Goal: Information Seeking & Learning: Learn about a topic

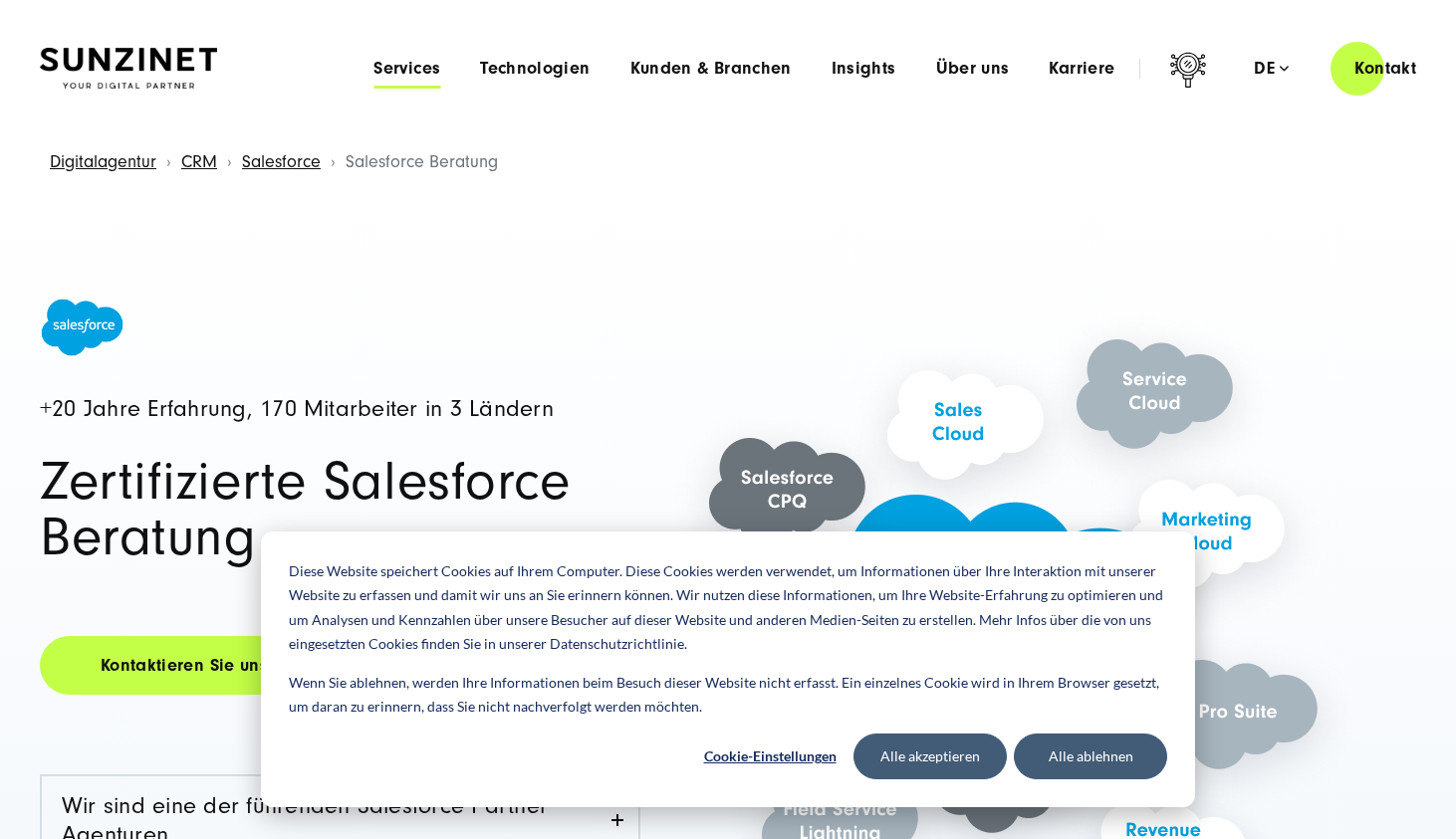
click at [411, 73] on span "Services" at bounding box center [407, 69] width 67 height 20
click at [1091, 765] on button "Alle ablehnen" at bounding box center [1089, 756] width 153 height 46
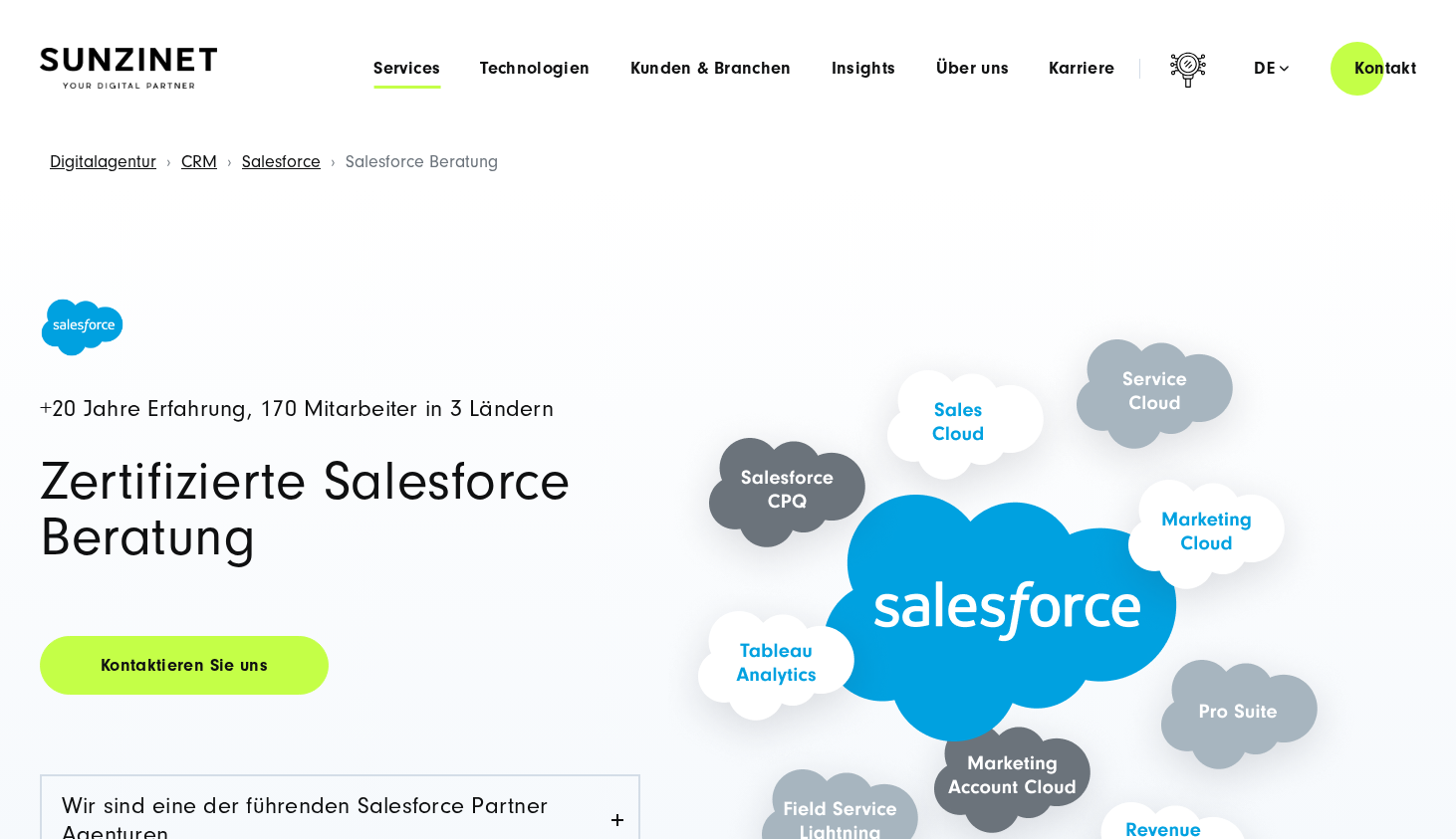
click at [424, 74] on span "Services" at bounding box center [407, 69] width 67 height 20
click at [962, 70] on span "Über uns" at bounding box center [973, 69] width 74 height 20
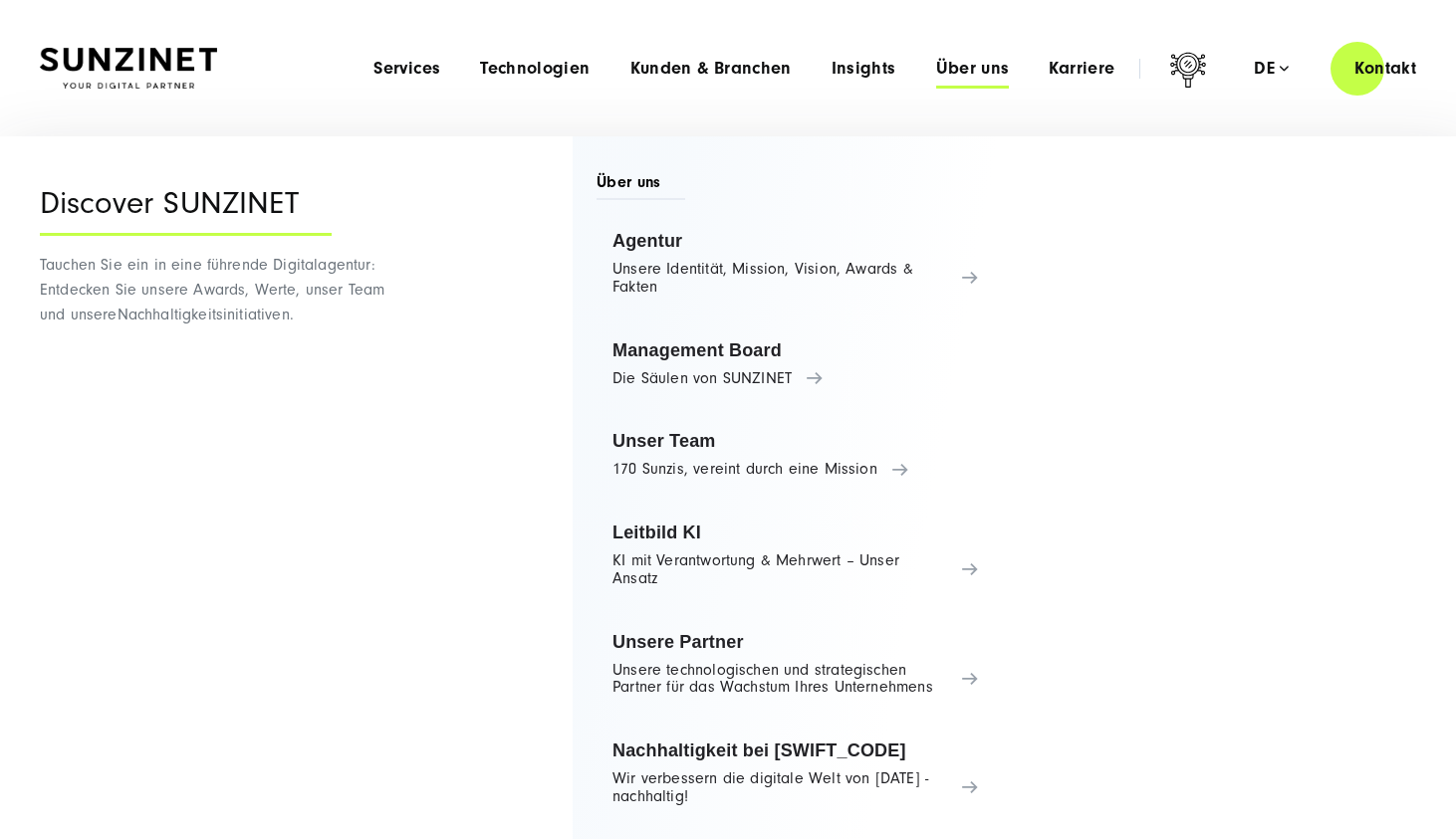
click at [962, 70] on span "Über uns" at bounding box center [973, 69] width 74 height 20
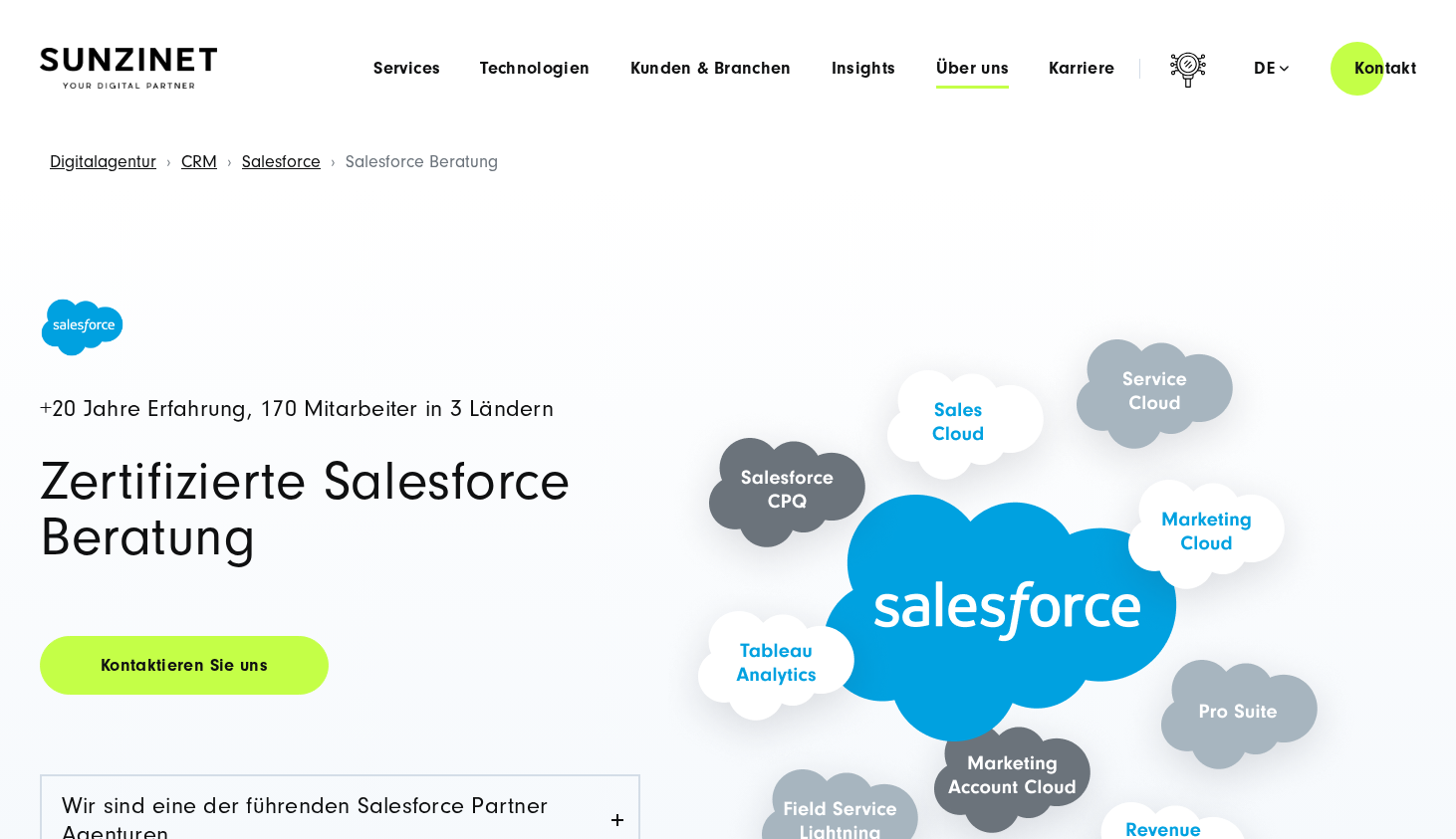
click at [962, 70] on span "Über uns" at bounding box center [973, 69] width 74 height 20
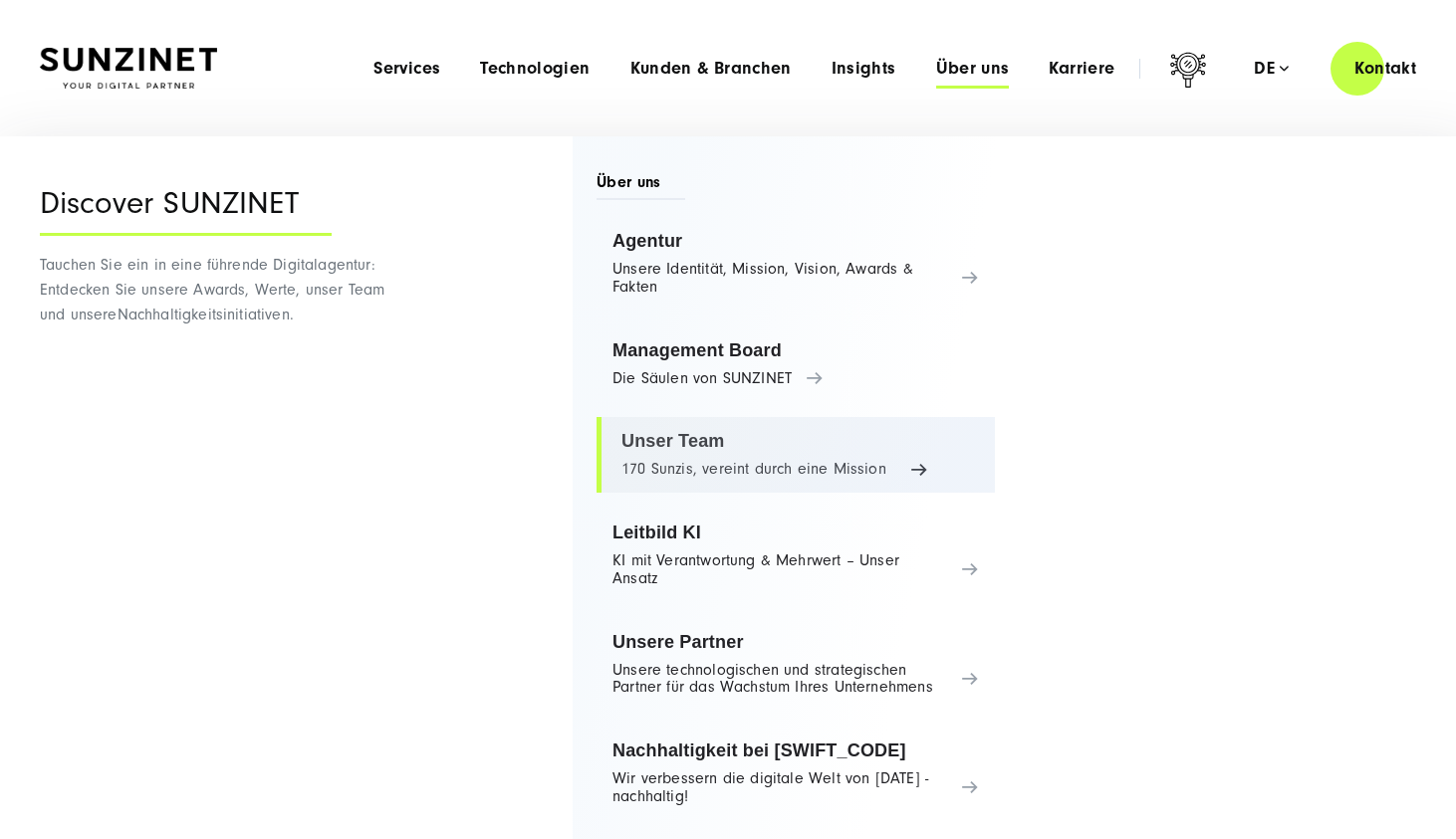
click at [667, 445] on link "Unser Team 170 Sunzis, vereint durch eine Mission" at bounding box center [795, 454] width 399 height 76
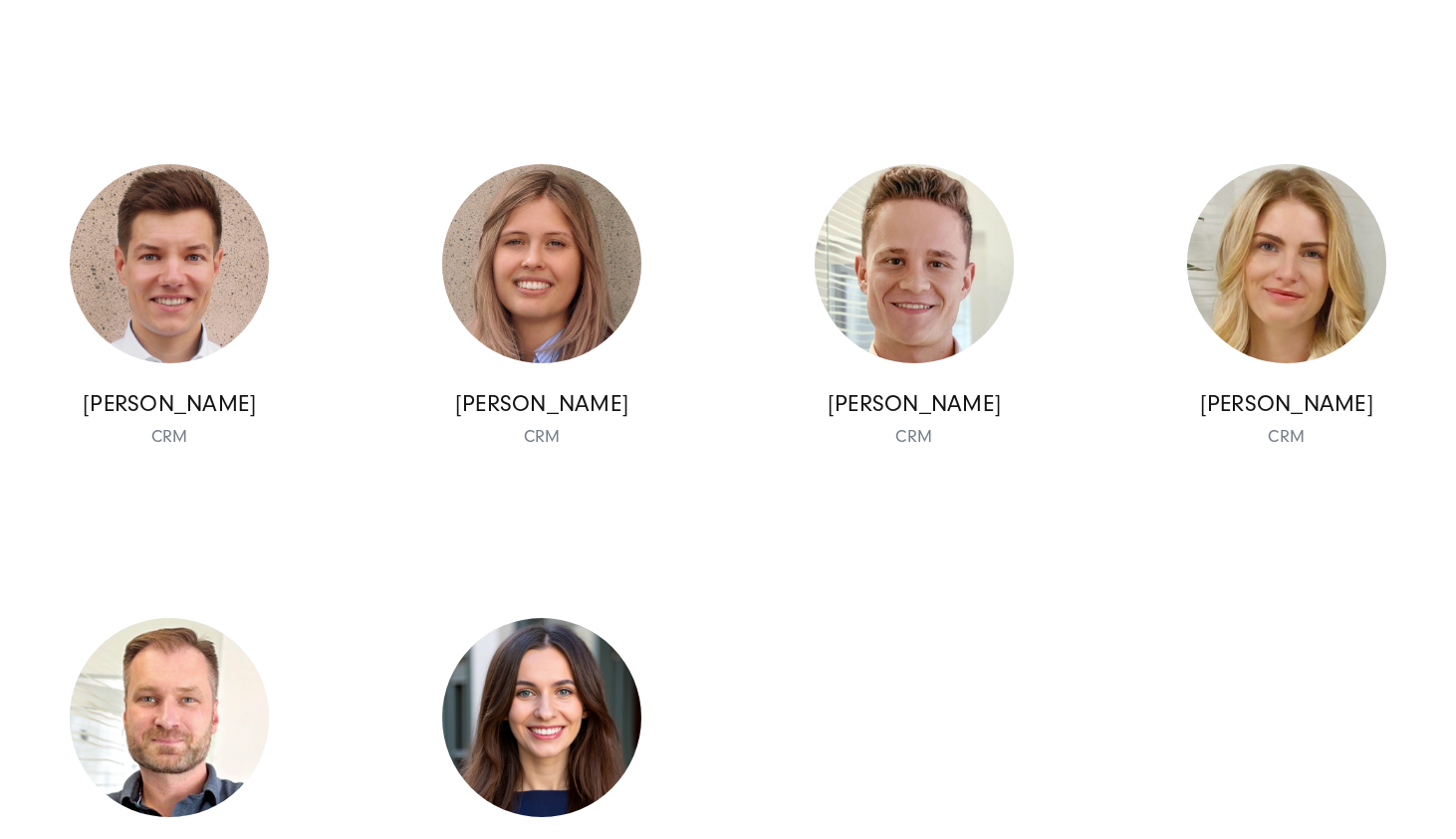
scroll to position [17669, 0]
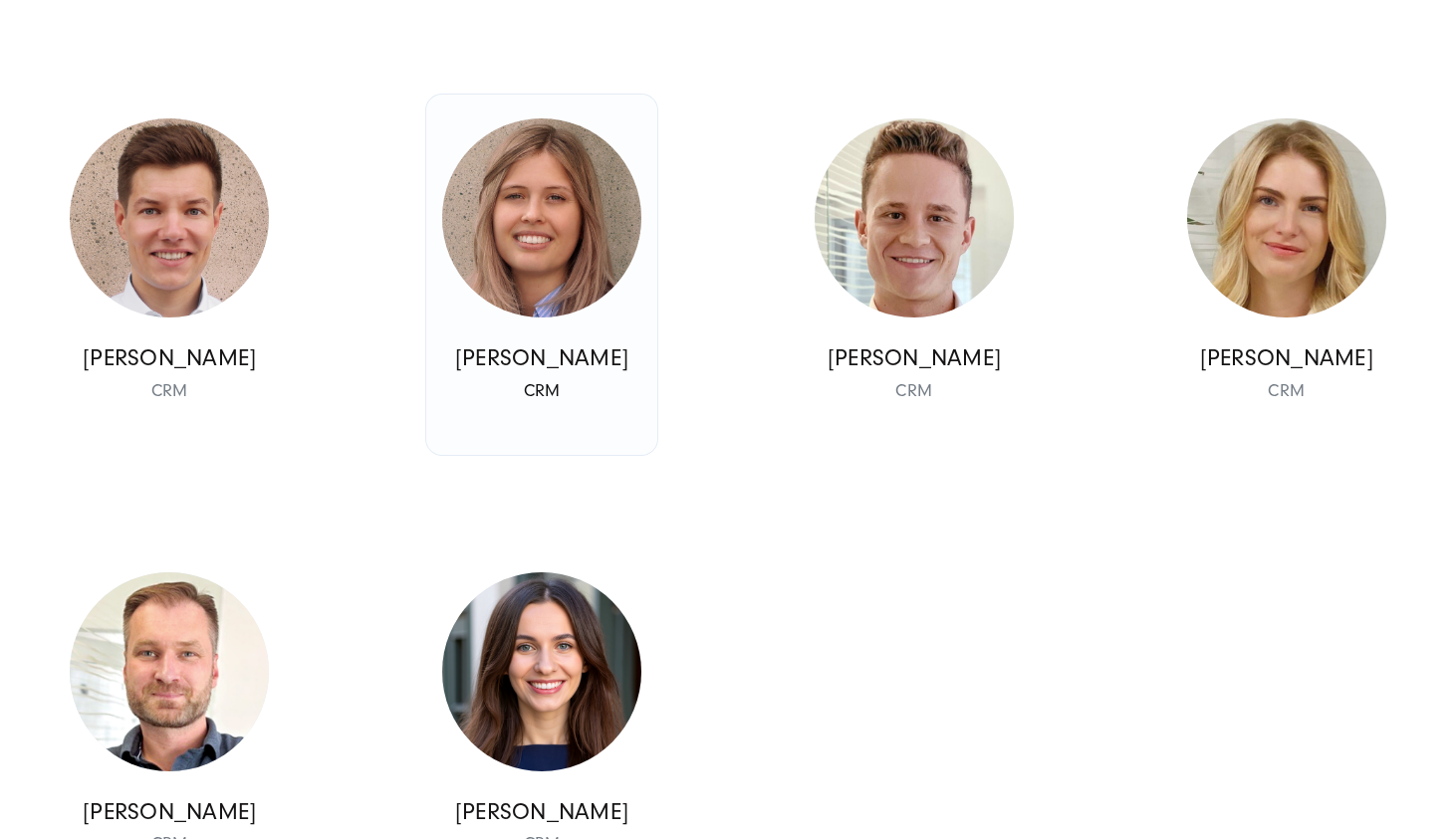
click at [533, 318] on img at bounding box center [541, 218] width 199 height 199
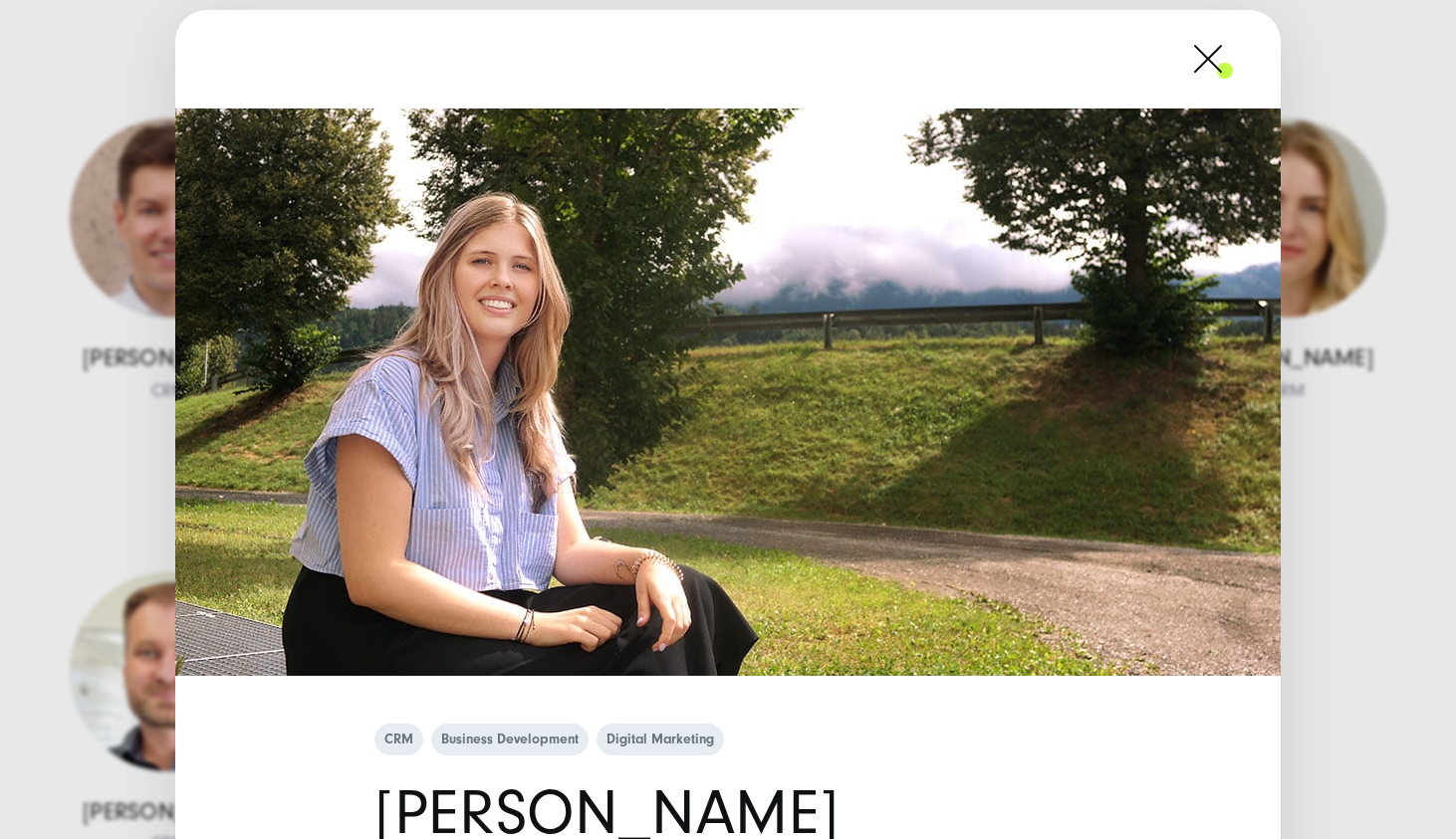
click at [115, 509] on div "CRM Business Development Digital Marketing [PERSON_NAME] CRM" at bounding box center [728, 420] width 1456 height 839
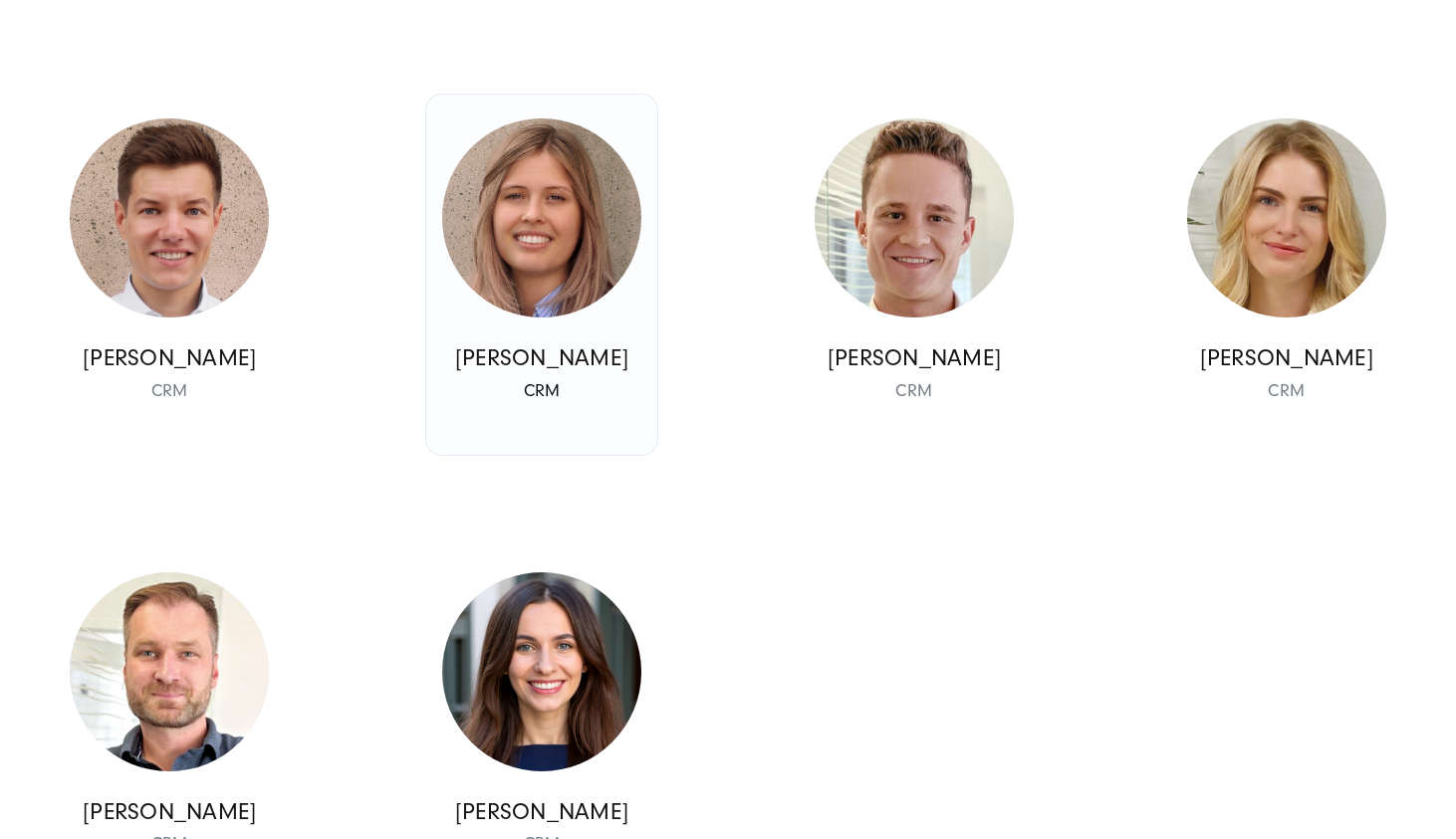
click at [493, 318] on img at bounding box center [541, 218] width 199 height 199
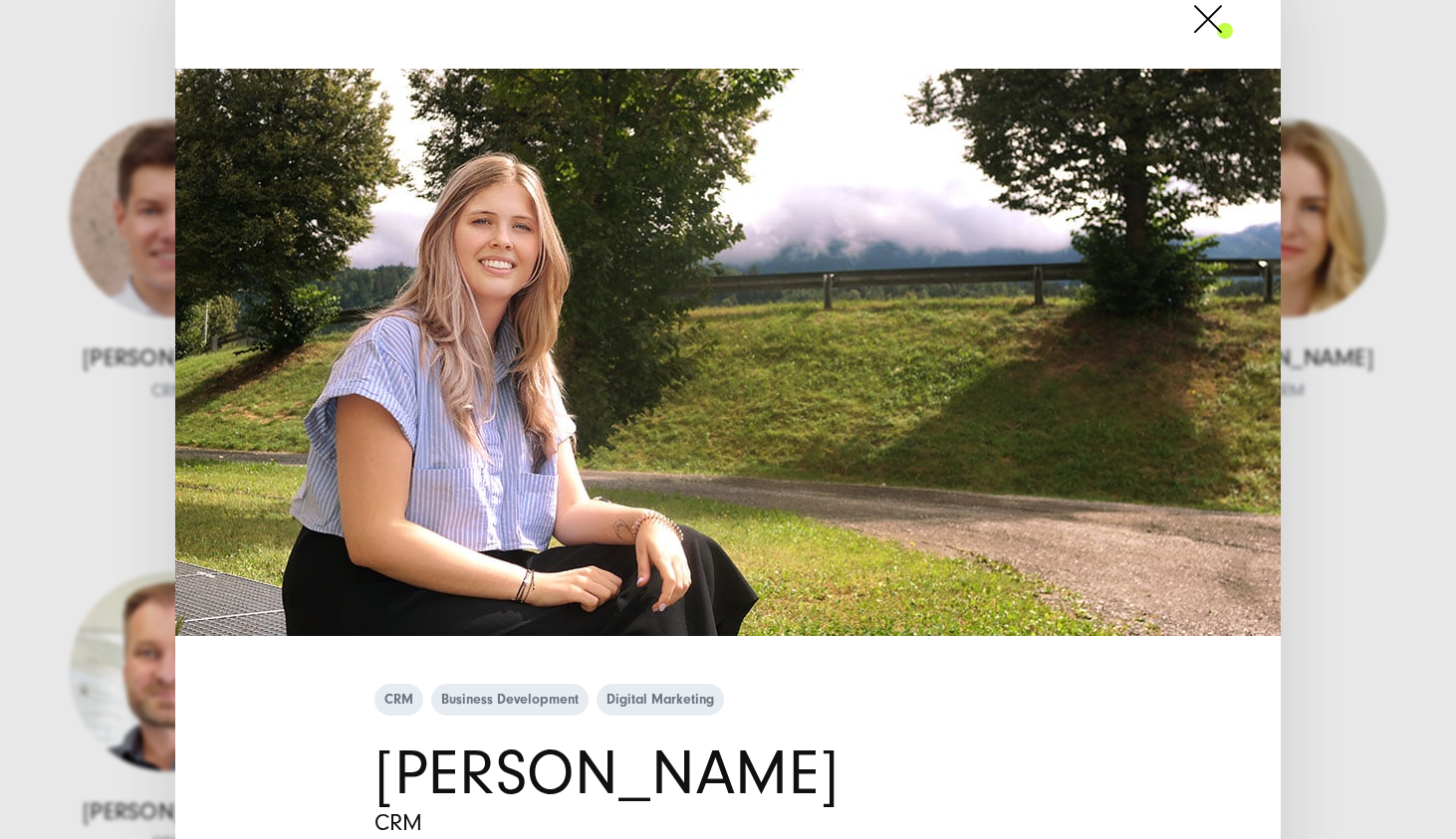
scroll to position [0, 0]
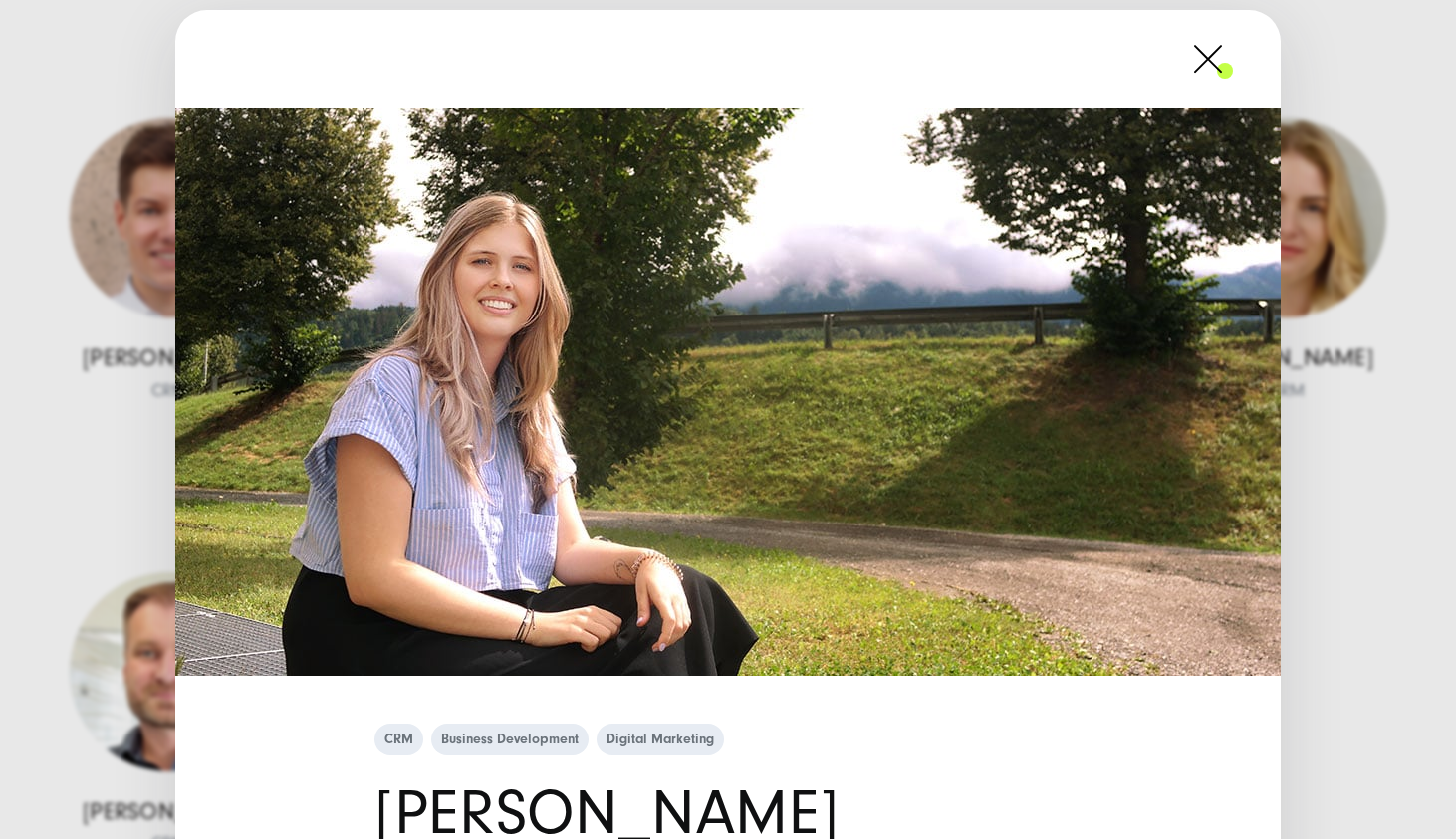
click at [74, 551] on div "CRM Business Development Digital Marketing [PERSON_NAME] CRM" at bounding box center [728, 420] width 1456 height 839
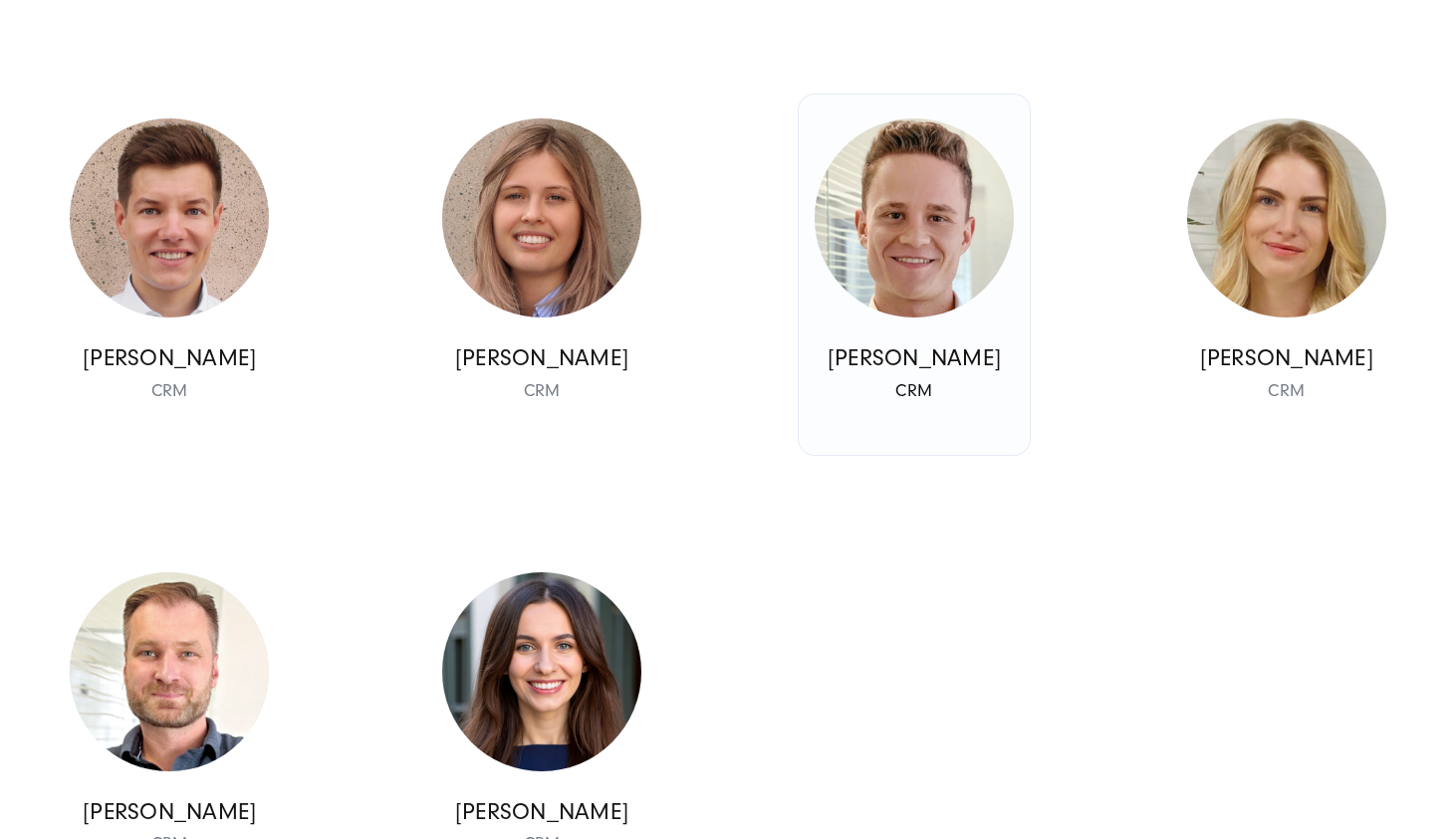
click at [846, 318] on img at bounding box center [913, 218] width 199 height 199
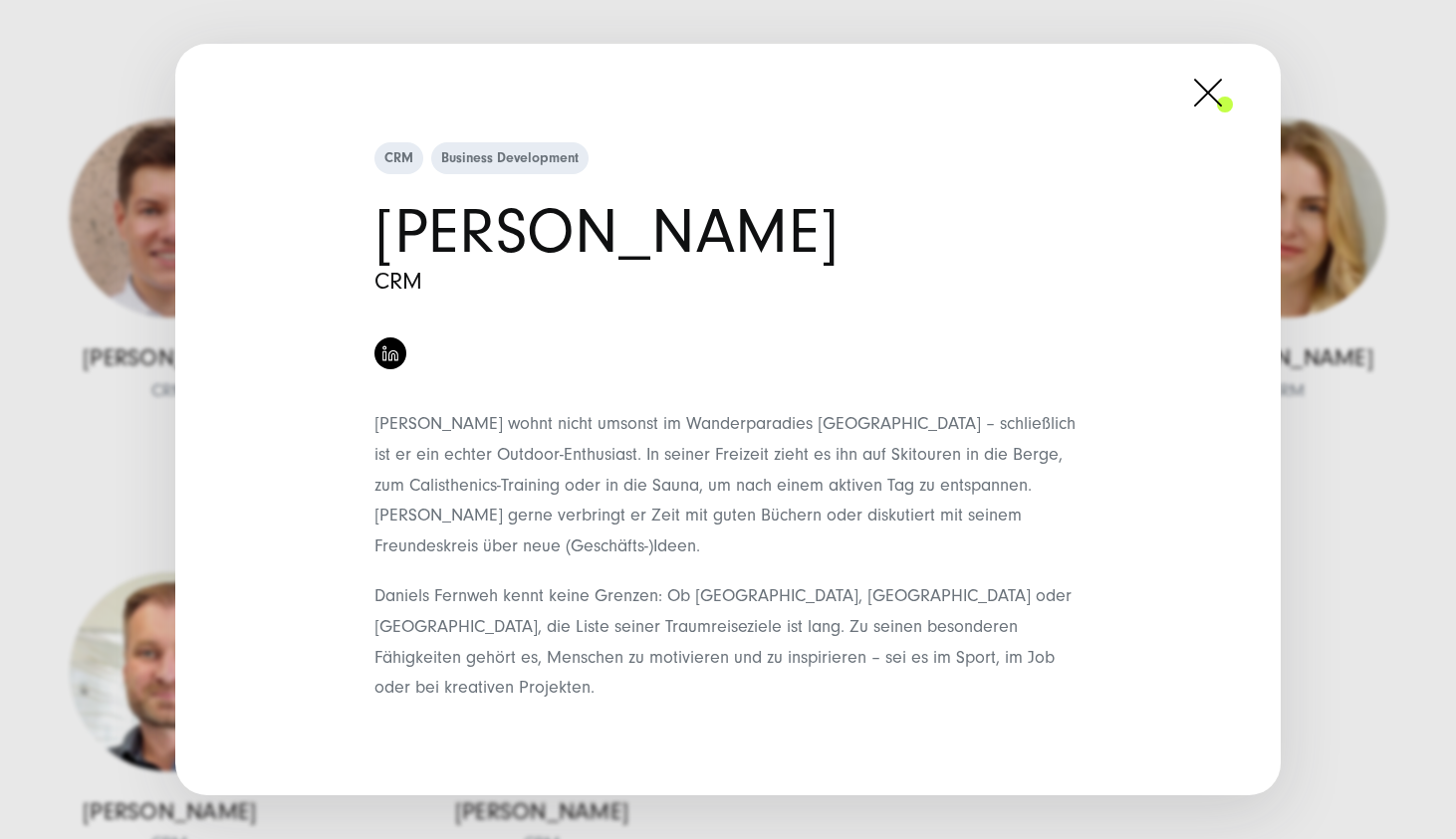
click at [1346, 163] on div "CRM Business Development [PERSON_NAME] CRM" at bounding box center [728, 420] width 1456 height 839
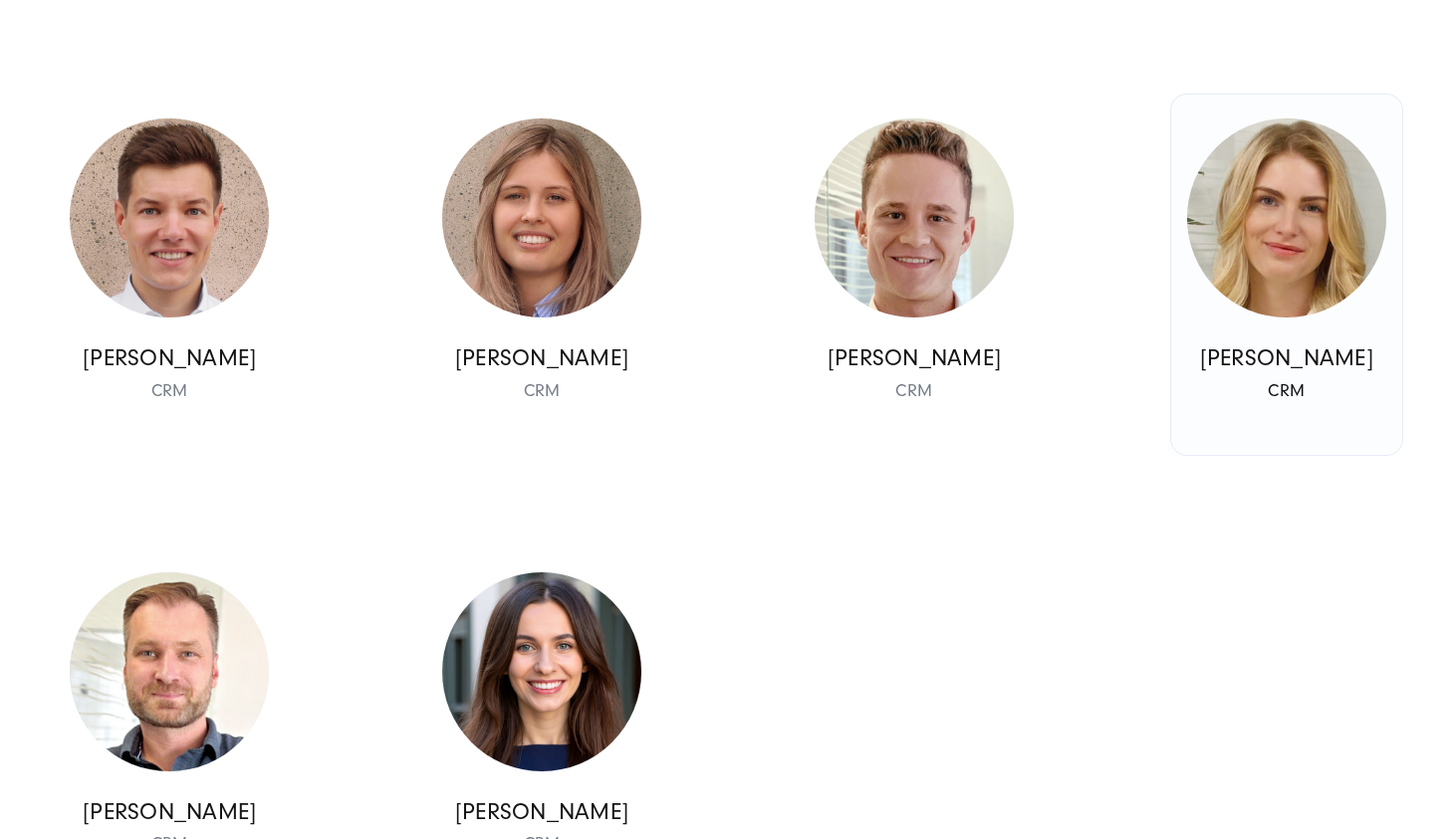
click at [1294, 314] on img at bounding box center [1286, 218] width 199 height 199
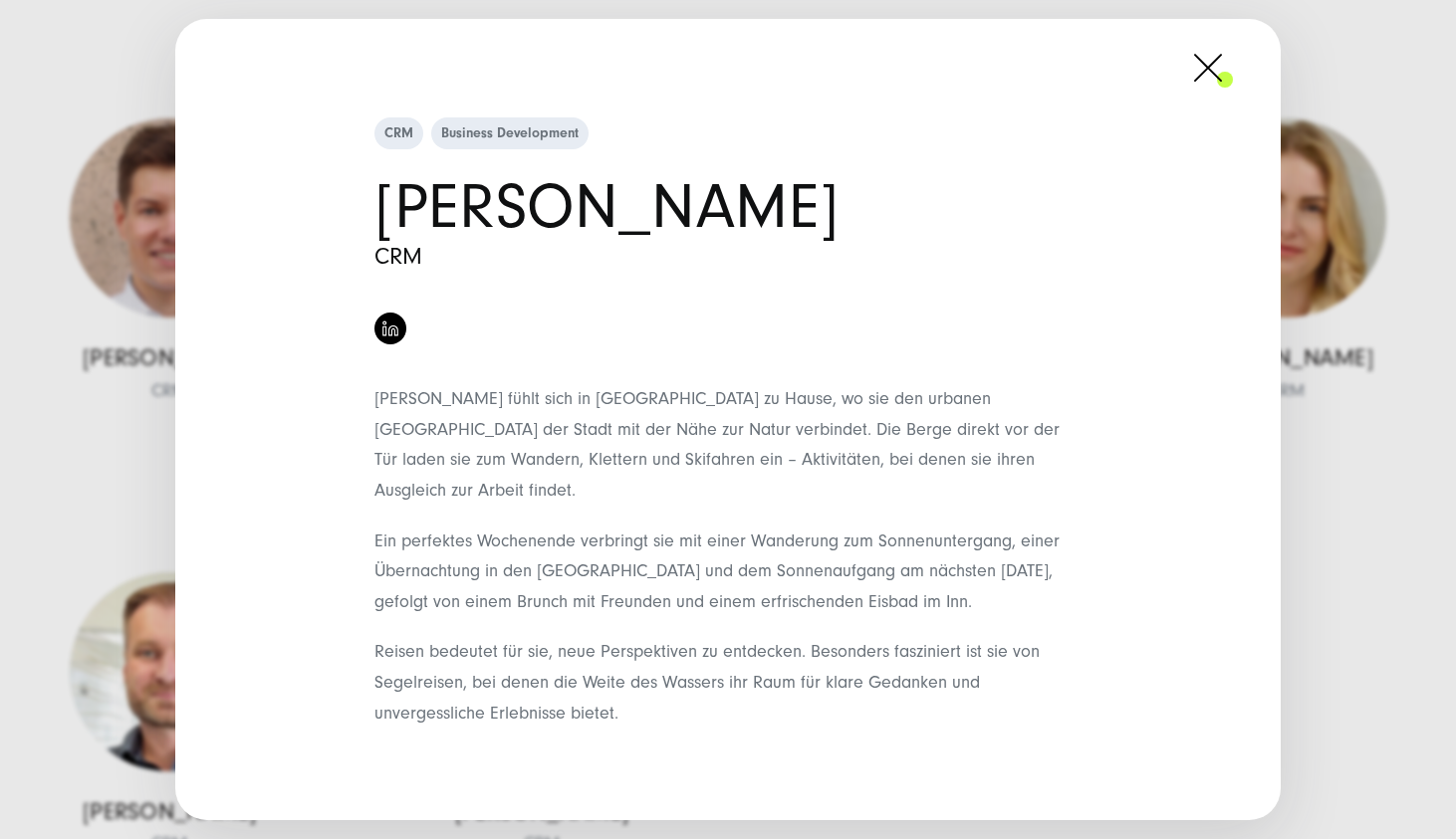
click at [1232, 93] on span at bounding box center [1232, 68] width 0 height 50
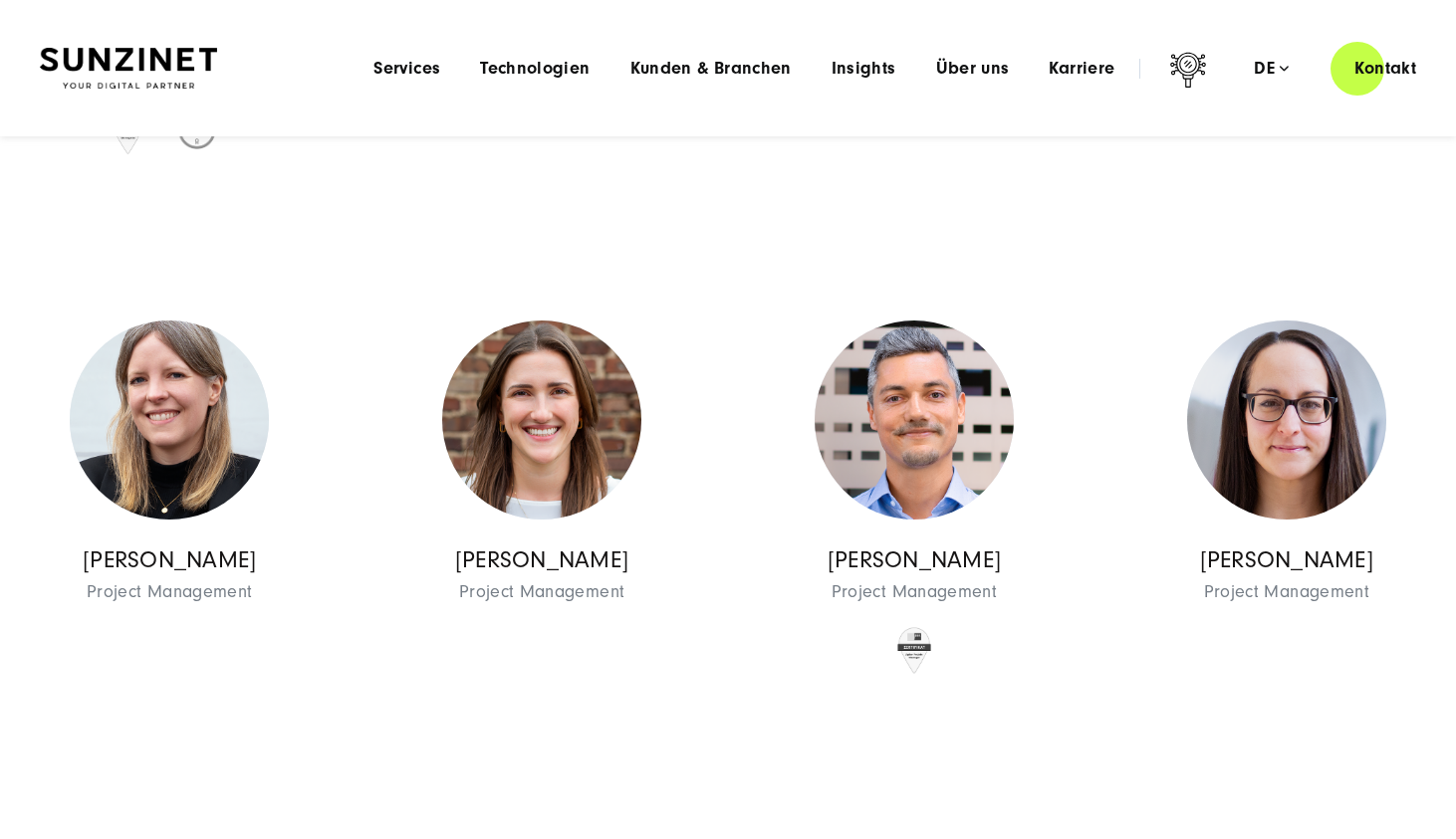
scroll to position [3627, 0]
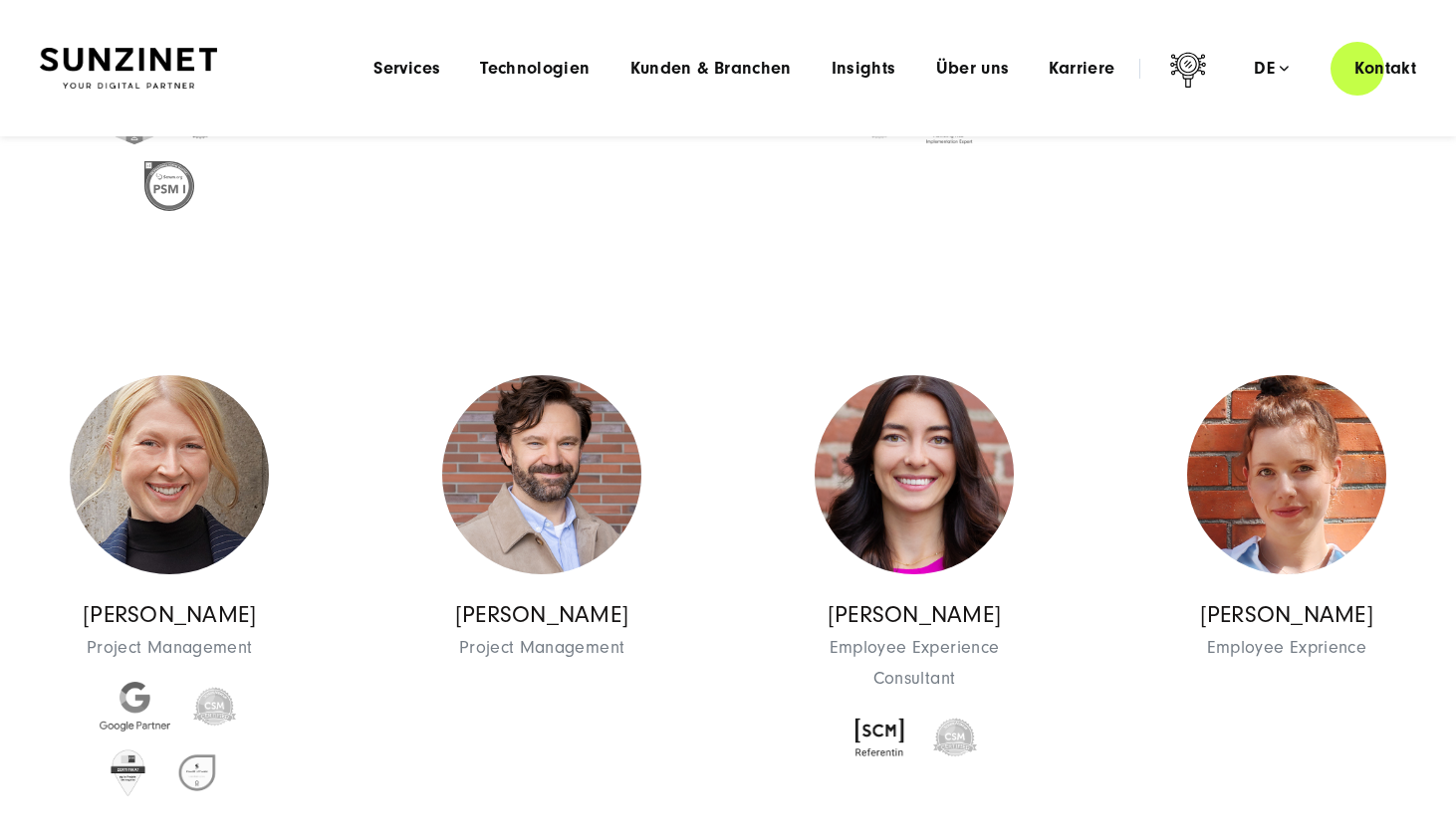
click at [187, 63] on img at bounding box center [128, 69] width 177 height 42
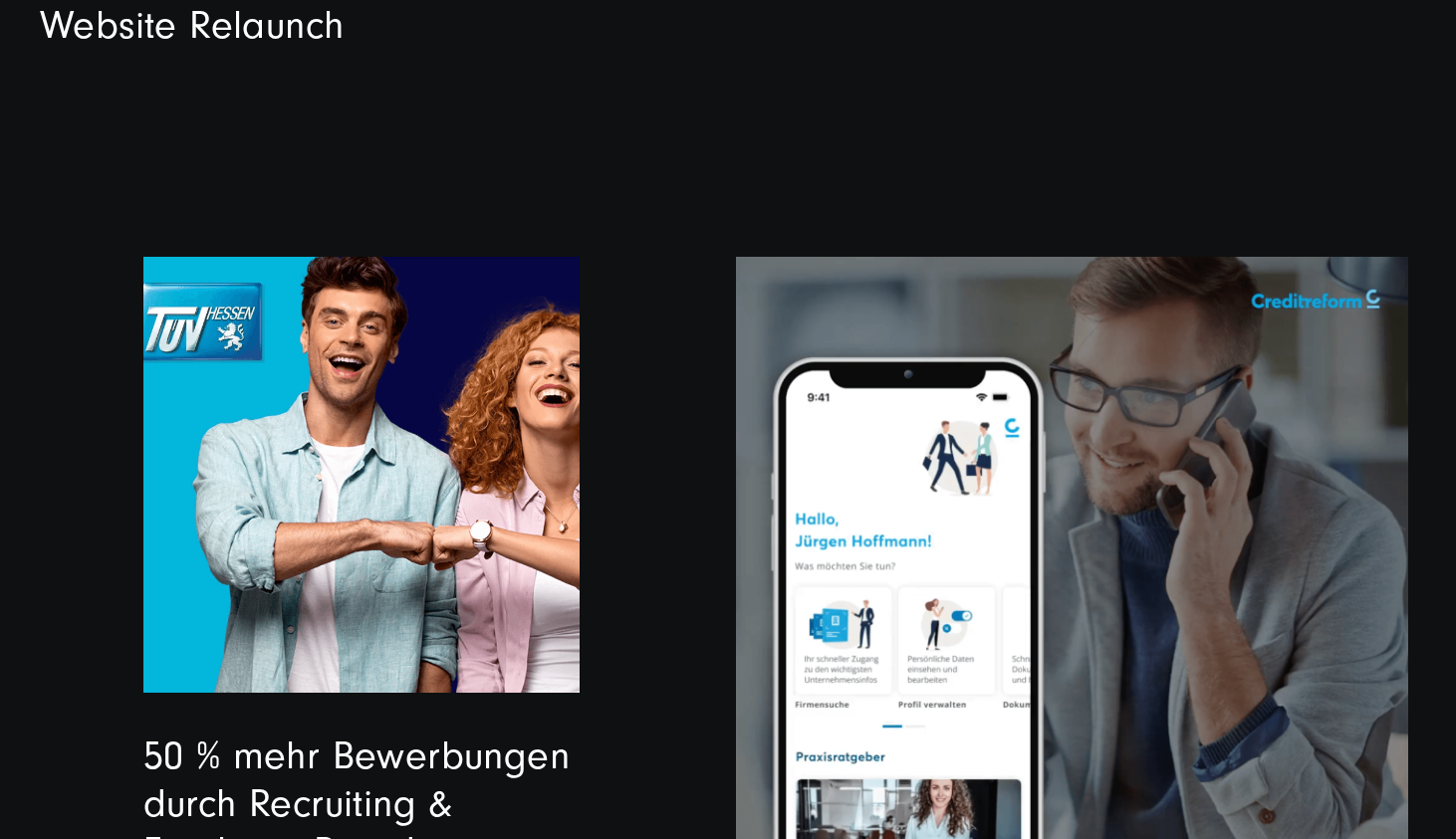
scroll to position [5409, 0]
